Goal: Task Accomplishment & Management: Manage account settings

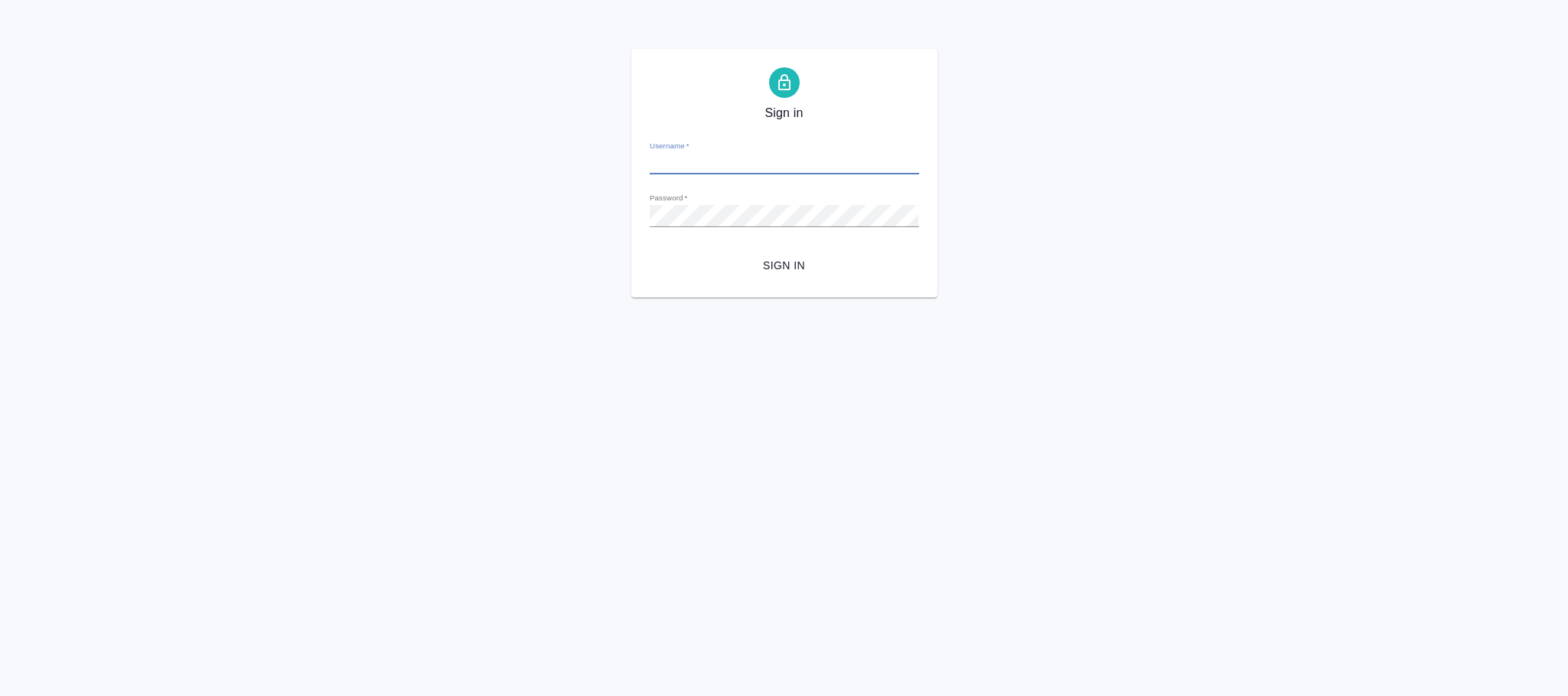
type input "n.fokina@awatera.com"
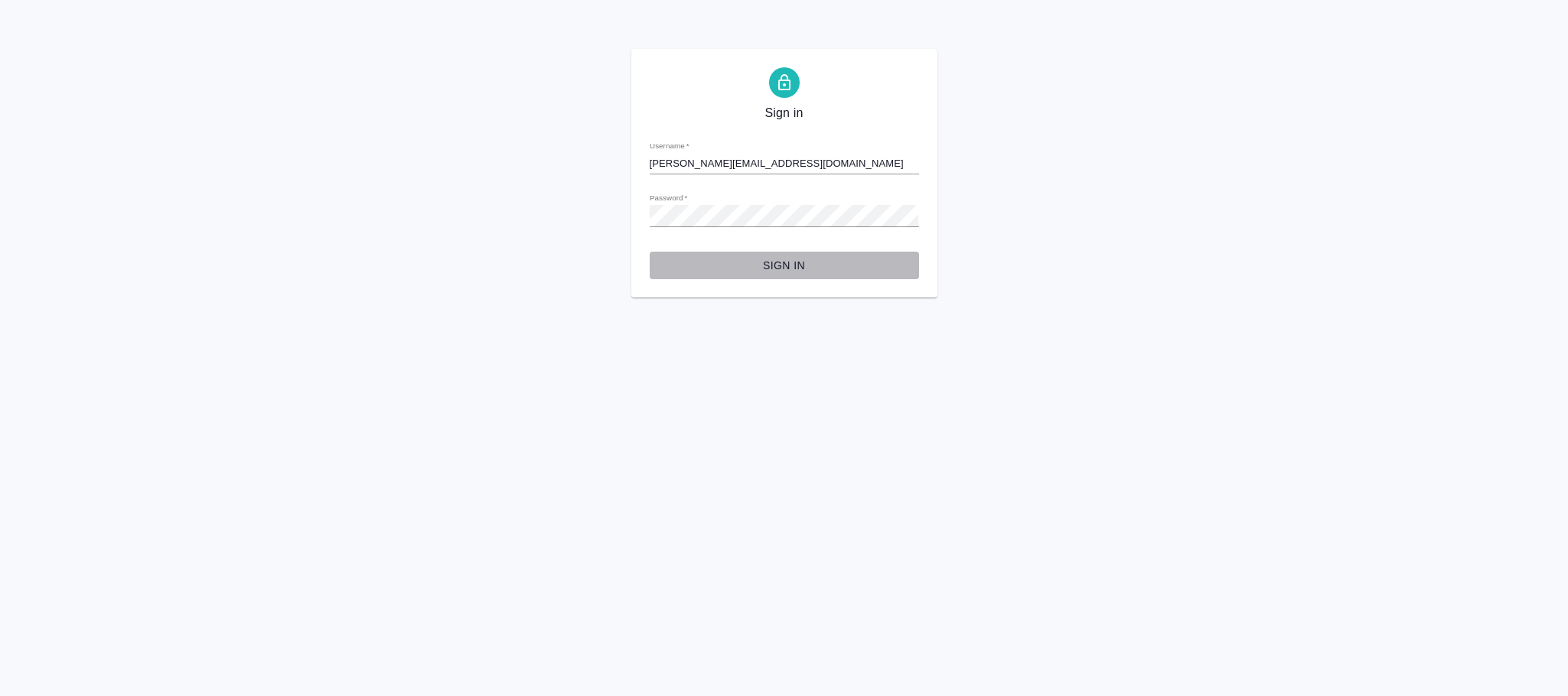
click at [776, 258] on span "Sign in" at bounding box center [784, 265] width 244 height 19
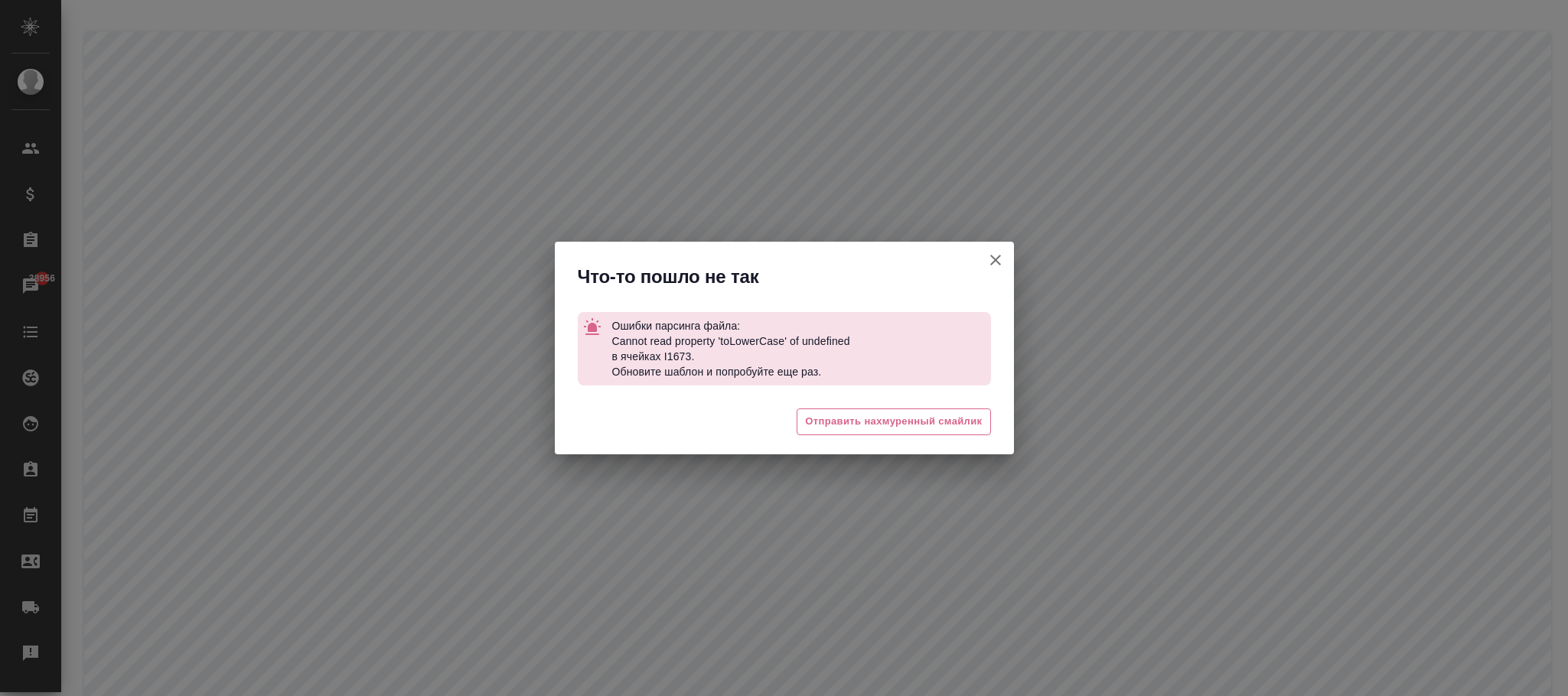
click at [996, 261] on icon "button" at bounding box center [996, 260] width 11 height 11
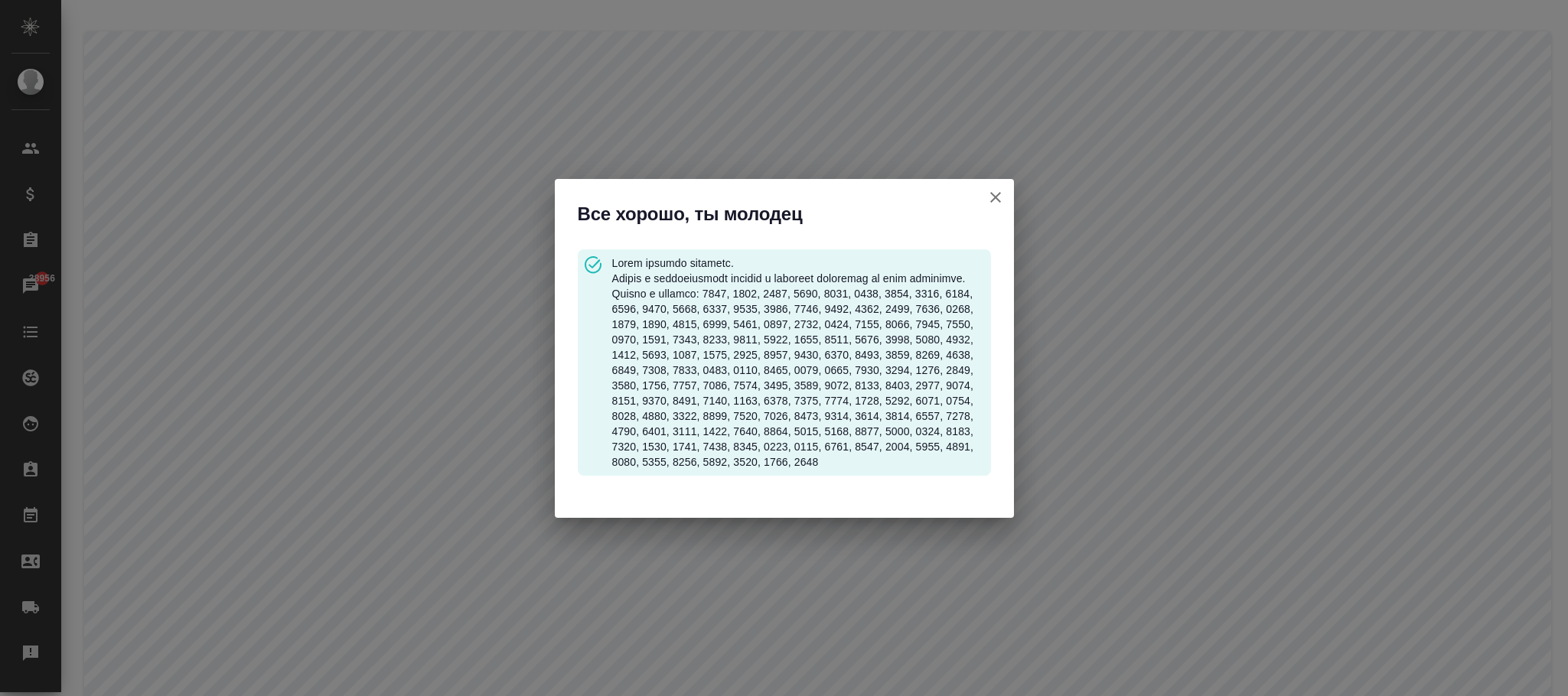
click at [997, 188] on icon "button" at bounding box center [996, 197] width 19 height 19
